Goal: Find specific page/section: Find specific page/section

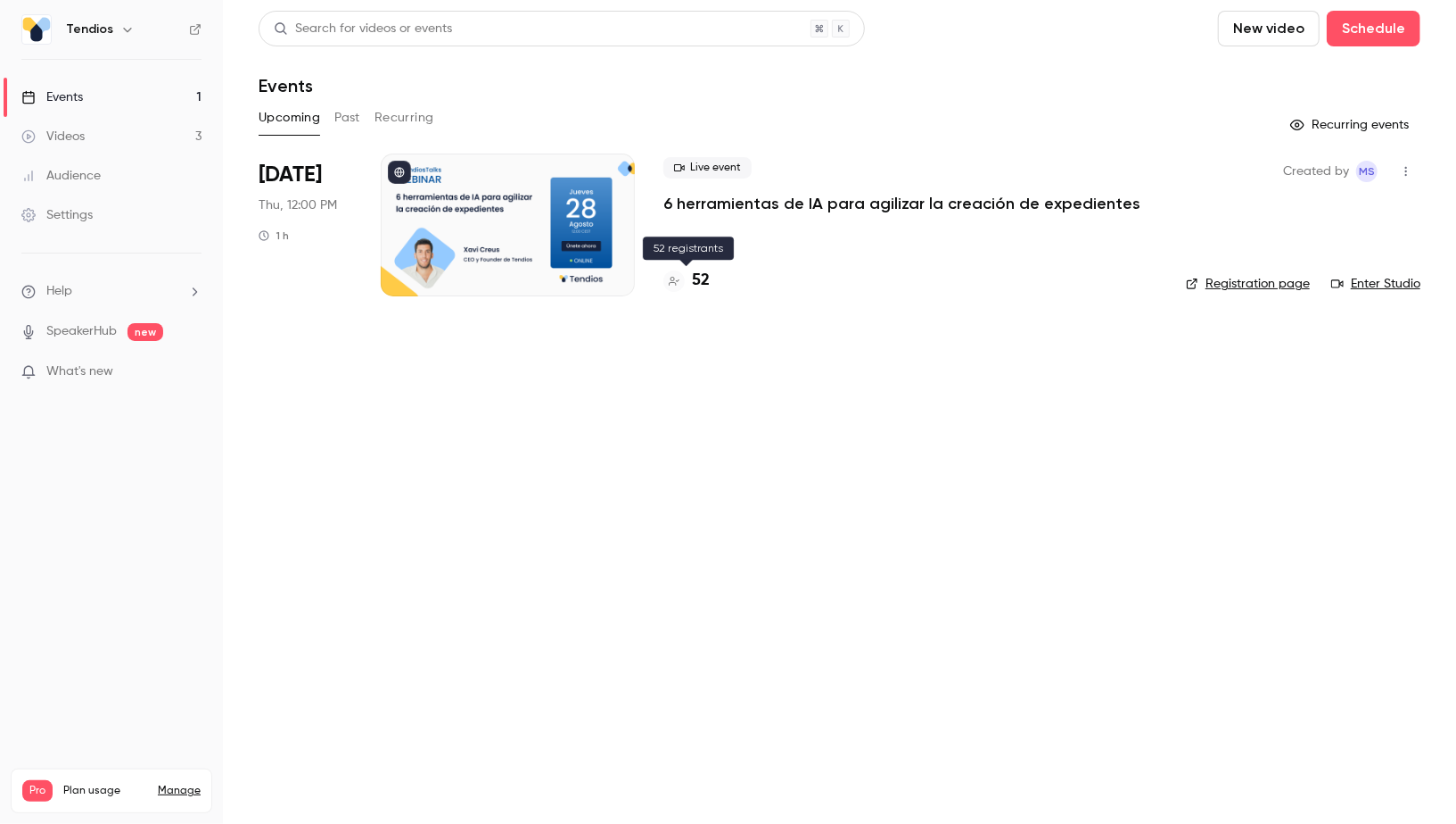
click at [704, 286] on h4 "52" at bounding box center [700, 280] width 18 height 24
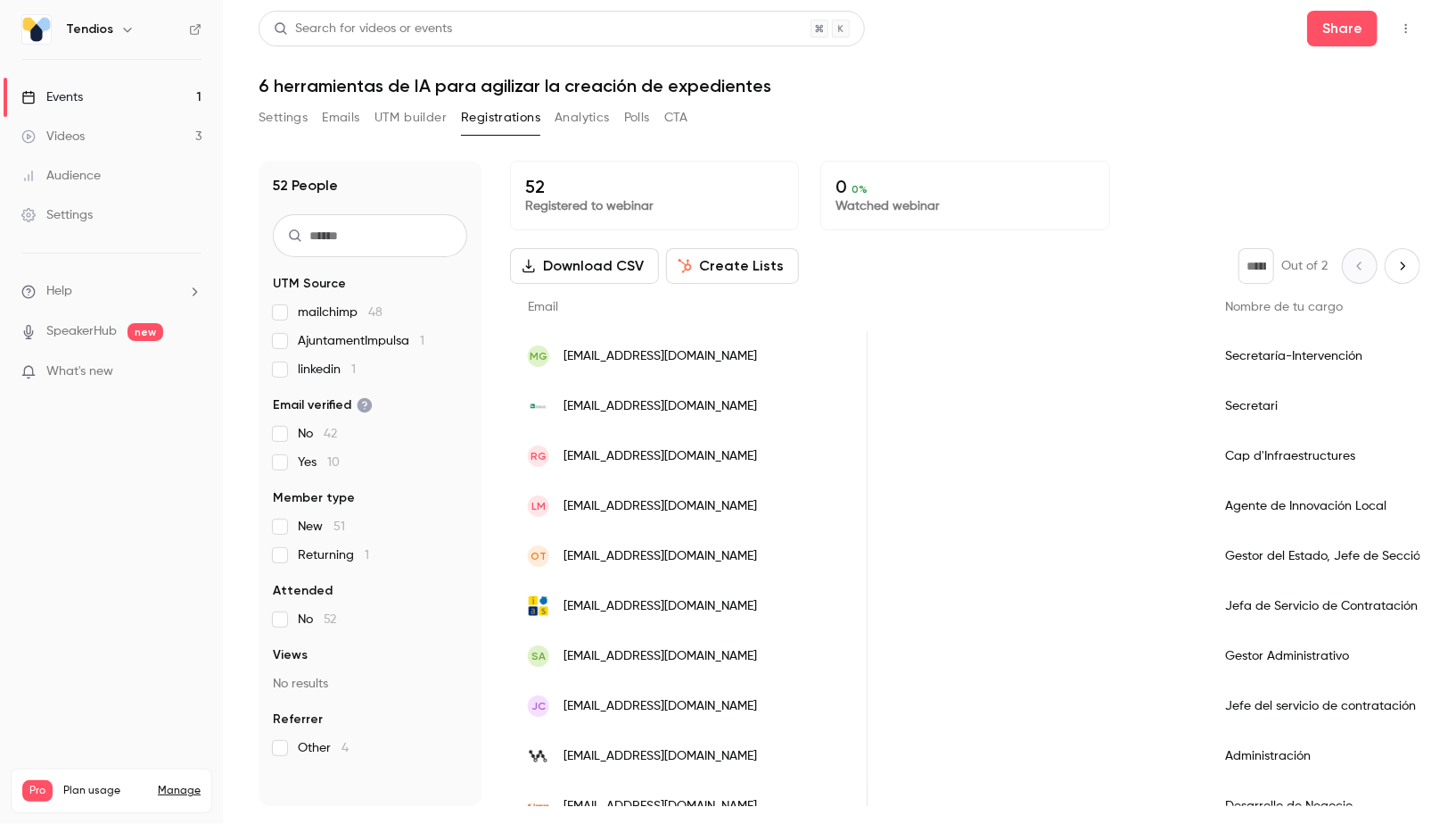
scroll to position [0, 1539]
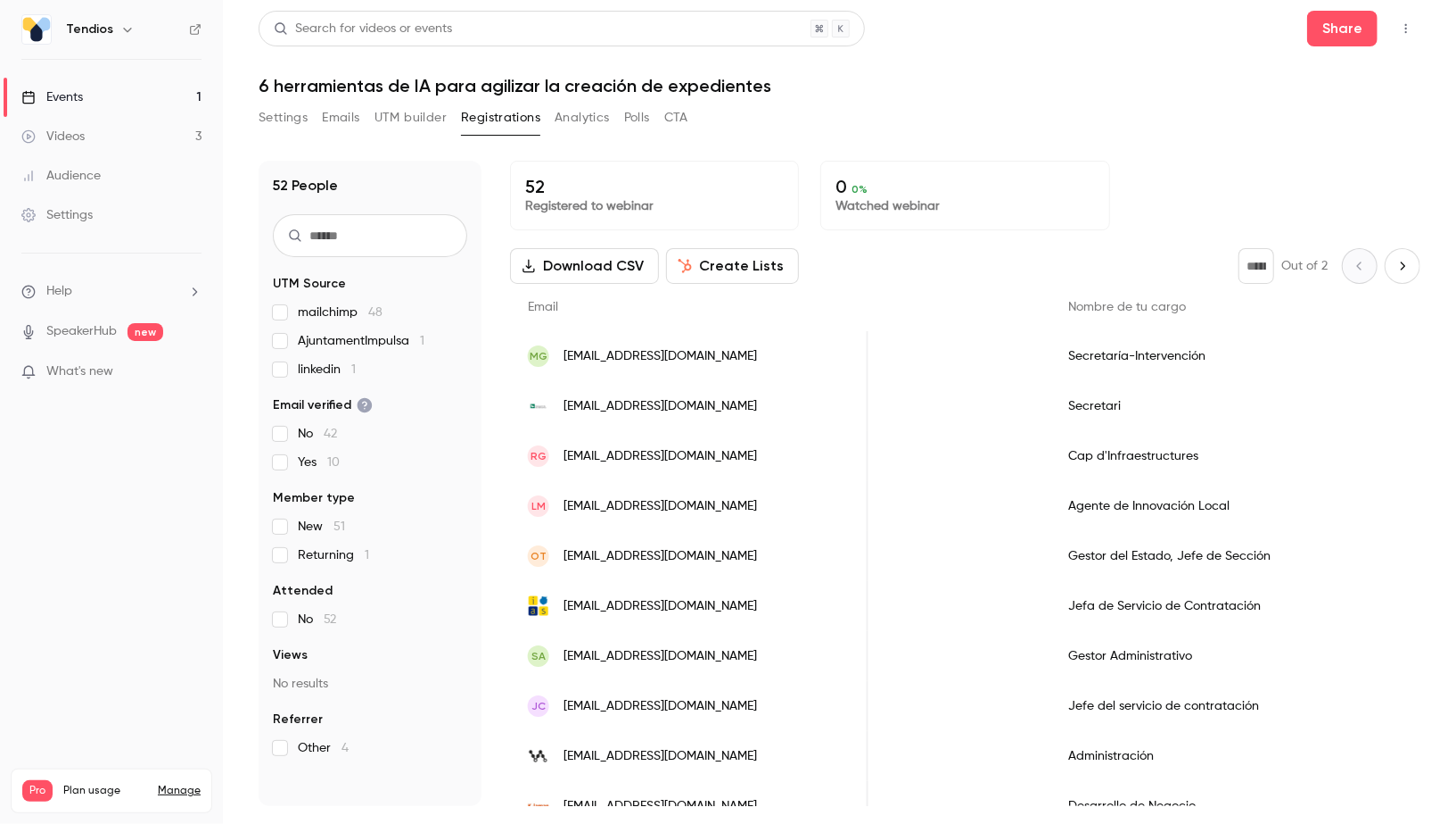
click at [103, 105] on link "Events 1" at bounding box center [111, 97] width 223 height 39
